Goal: Task Accomplishment & Management: Manage account settings

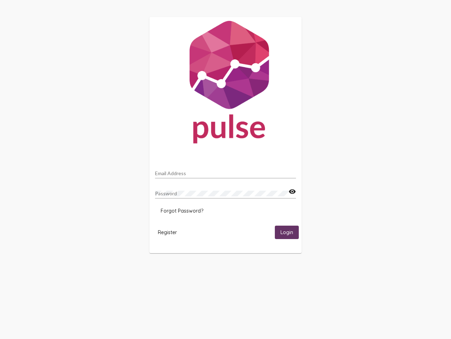
click at [226, 171] on input "Email Address" at bounding box center [225, 173] width 141 height 6
click at [292, 192] on mat-icon "visibility" at bounding box center [292, 191] width 7 height 8
click at [182, 211] on span "Forgot Password?" at bounding box center [182, 210] width 43 height 6
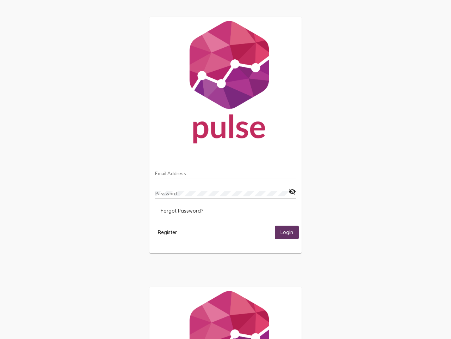
click at [168, 232] on span "Register" at bounding box center [167, 232] width 19 height 6
click at [287, 232] on span "Login" at bounding box center [287, 232] width 13 height 6
